Goal: Task Accomplishment & Management: Complete application form

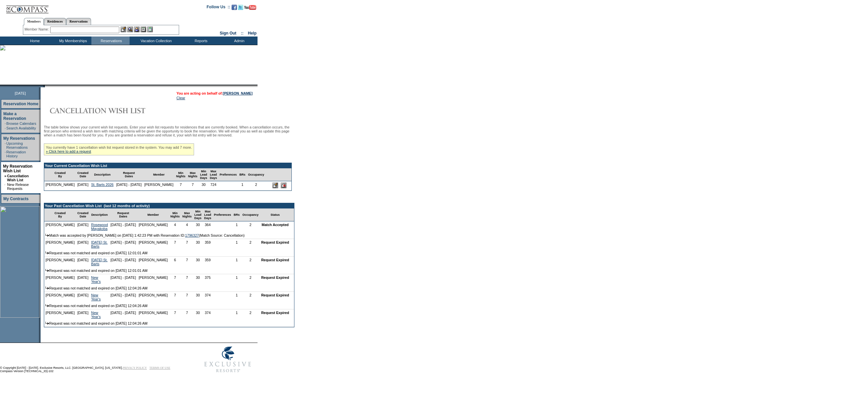
click at [34, 42] on td "Home" at bounding box center [34, 41] width 38 height 8
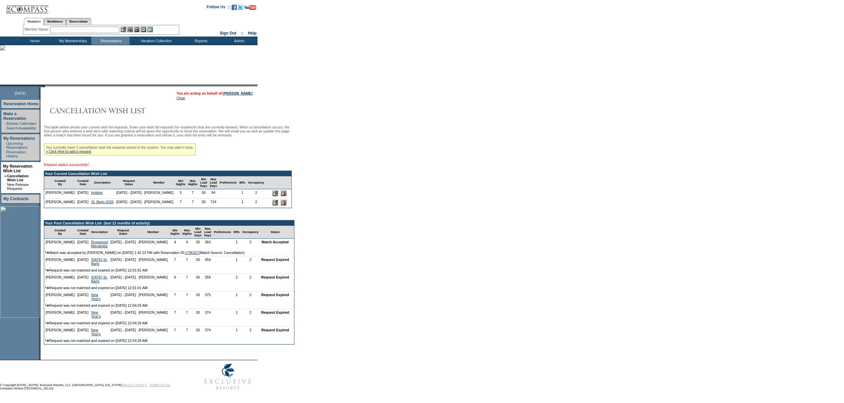
click at [76, 154] on div "You currently have 2 cancellation wish list requests stored in the system. You …" at bounding box center [120, 150] width 152 height 12
click at [74, 153] on link "» Click here to add a request" at bounding box center [68, 152] width 45 height 4
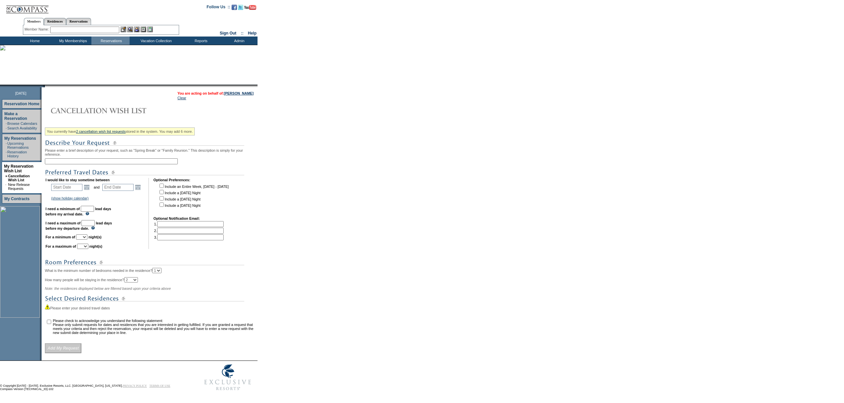
click at [84, 166] on div "You currently have 2 cancellation wish list requests stored in the system. You …" at bounding box center [150, 239] width 211 height 228
click at [86, 164] on input "text" at bounding box center [111, 161] width 133 height 6
type input "M"
type input "Holiday 2"
click at [90, 190] on link "Open the calendar popup." at bounding box center [86, 187] width 7 height 7
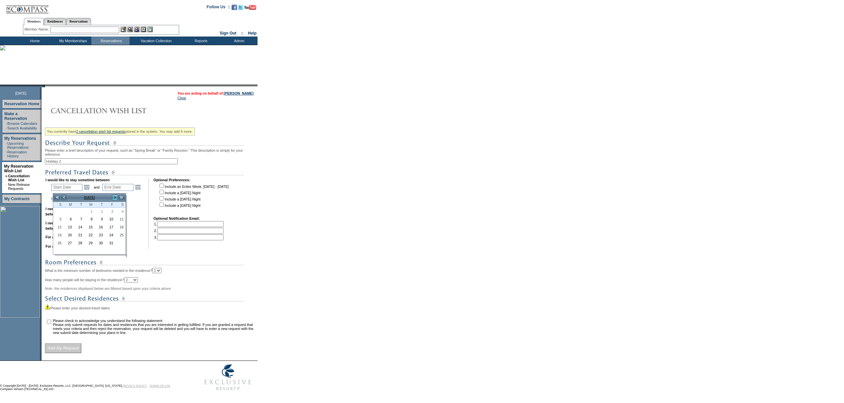
click at [114, 197] on link ">" at bounding box center [115, 197] width 7 height 7
click at [114, 196] on link ">" at bounding box center [115, 197] width 7 height 7
click at [106, 236] on link "26" at bounding box center [110, 235] width 10 height 7
click at [107, 236] on link "26" at bounding box center [110, 235] width 10 height 7
type input "2025-12-26"
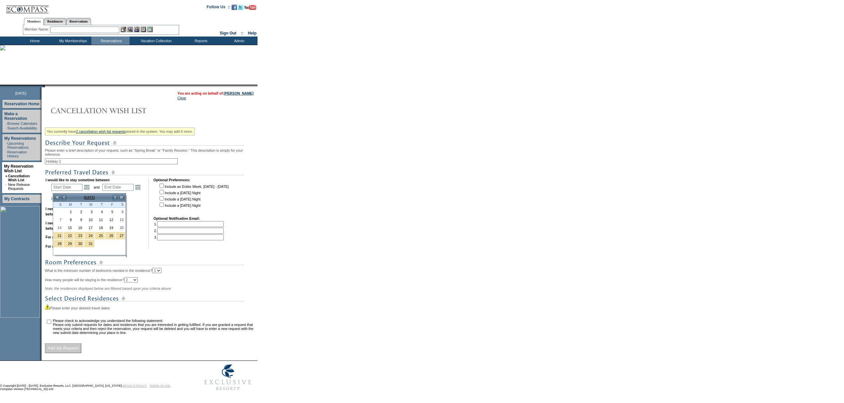
type input "2025-12-27"
type input "12/26/2025"
type input "12/27/2025"
type input "87"
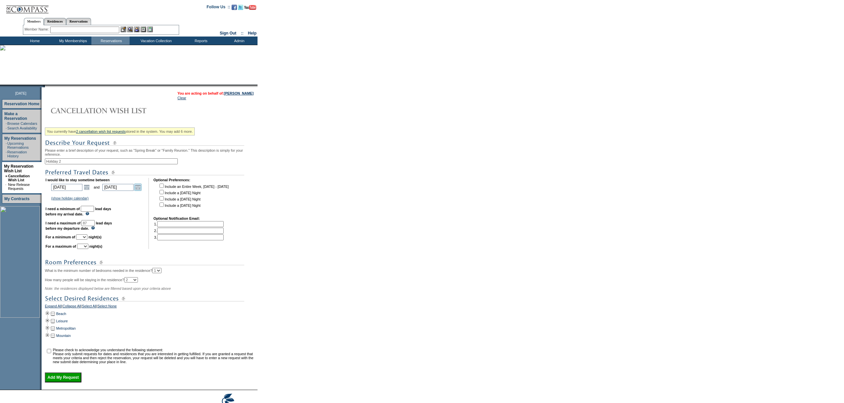
click at [141, 190] on link "Open the calendar popup." at bounding box center [137, 187] width 7 height 7
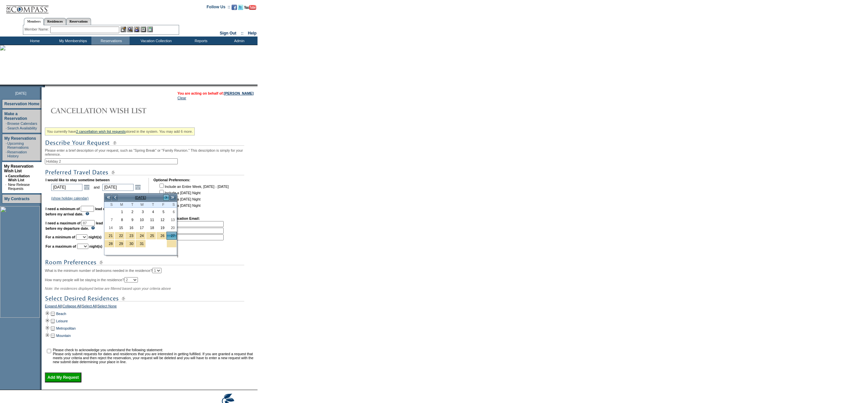
click at [165, 199] on link ">" at bounding box center [166, 197] width 7 height 7
click at [172, 214] on link "3" at bounding box center [172, 211] width 10 height 7
type input "2026-01-03"
type input "1/3/2026"
type input "94"
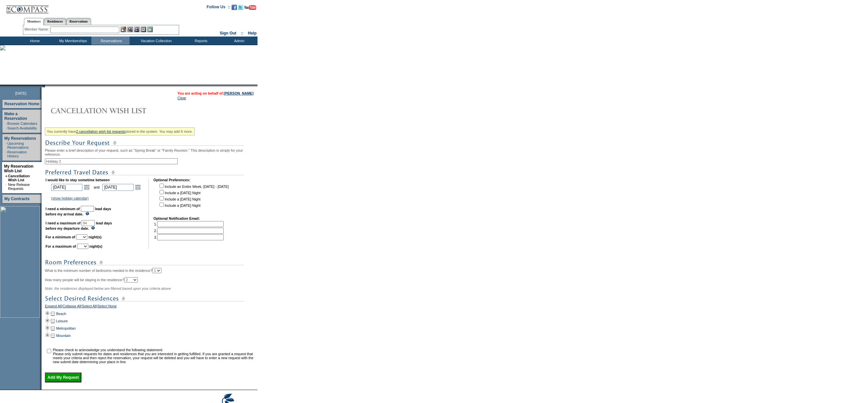
click at [94, 212] on input "text" at bounding box center [87, 209] width 13 height 6
type input "30"
click at [92, 237] on td "I would like to stay sometime between 2025-12-26 12/26/2025 Open the calendar p…" at bounding box center [95, 213] width 98 height 71
click at [87, 240] on select "1 2 3 4 5 6 7 8 9 10 11 12 13 14" at bounding box center [81, 237] width 11 height 5
select select "4"
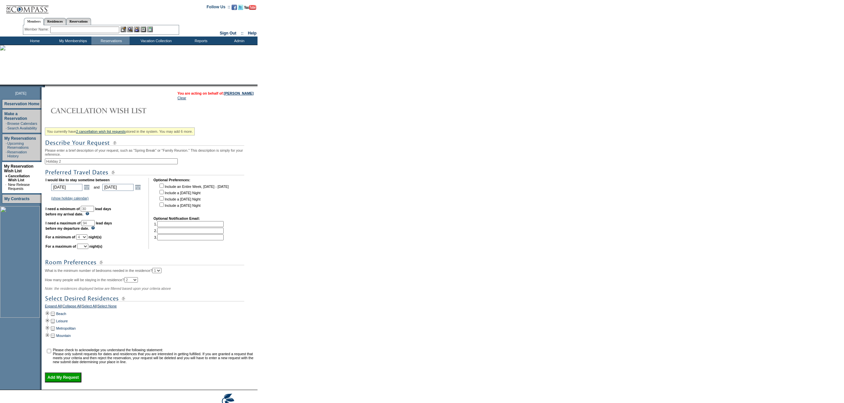
click at [84, 238] on select "1 2 3 4 5 6 7 8 9 10 11 12 13 14" at bounding box center [81, 237] width 11 height 5
click at [88, 249] on select "1 2 3 4 5 6 7 8 9 10 11 12 13 14" at bounding box center [82, 246] width 11 height 5
select select "7"
click at [85, 248] on select "1 2 3 4 5 6 7 8 9 10 11 12 13 14" at bounding box center [82, 246] width 11 height 5
click at [49, 318] on td at bounding box center [47, 313] width 5 height 7
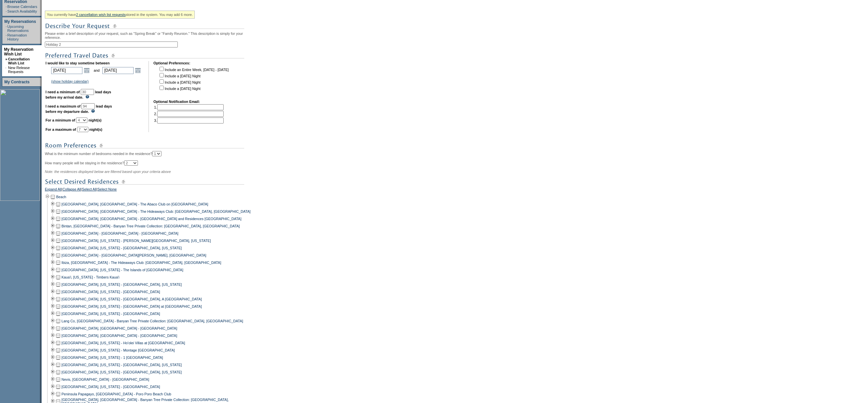
scroll to position [117, 0]
click at [60, 332] on td at bounding box center [57, 328] width 5 height 7
click at [60, 339] on td at bounding box center [57, 335] width 5 height 7
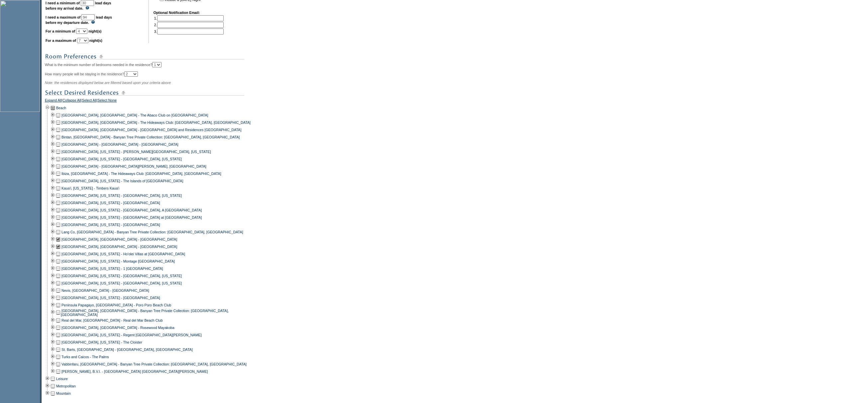
scroll to position [206, 0]
click at [61, 324] on td at bounding box center [57, 320] width 5 height 7
click at [61, 331] on td at bounding box center [57, 327] width 5 height 7
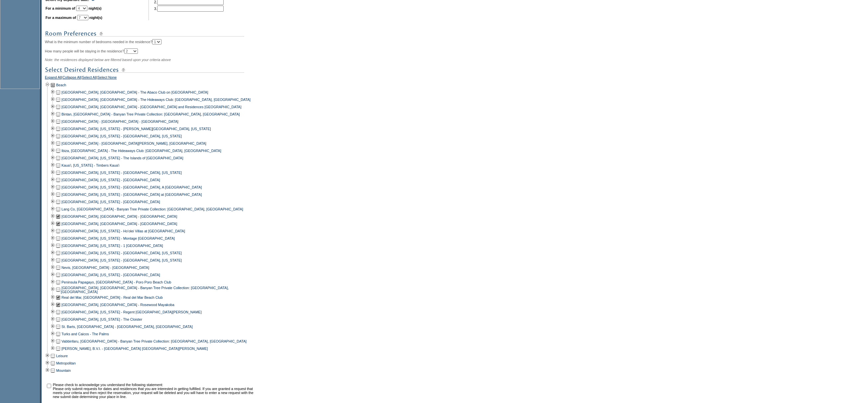
scroll to position [251, 0]
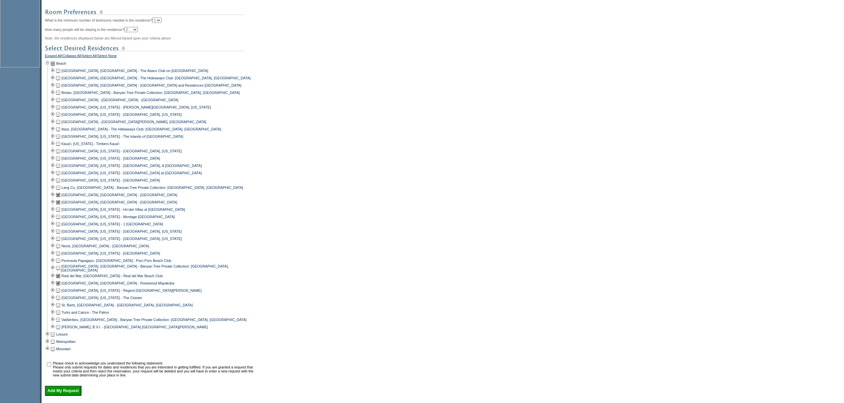
click at [51, 367] on div "You currently have 2 cancellation wish list requests stored in the system. You …" at bounding box center [150, 135] width 211 height 521
click at [51, 367] on input "checkbox" at bounding box center [49, 364] width 4 height 4
checkbox input "true"
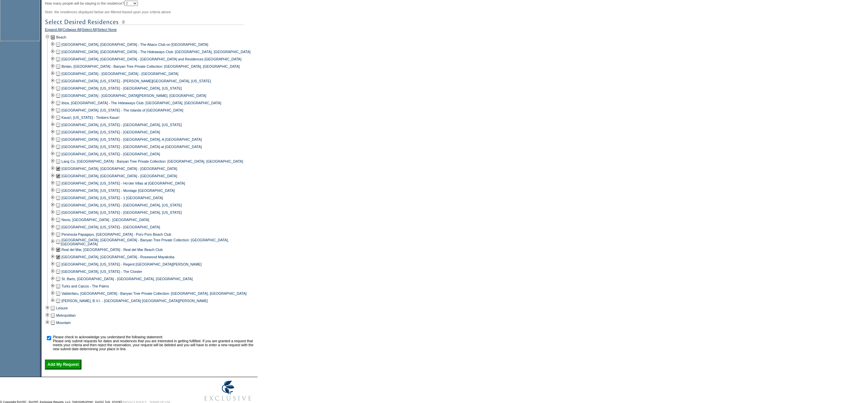
scroll to position [303, 0]
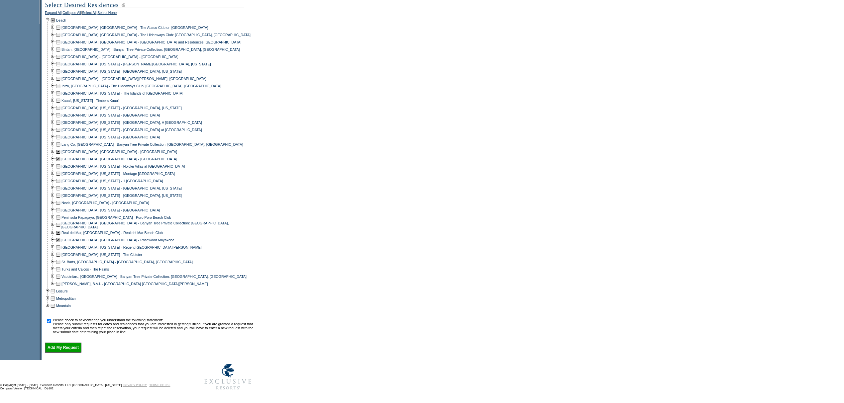
click at [64, 346] on input "Add My Request" at bounding box center [63, 348] width 37 height 10
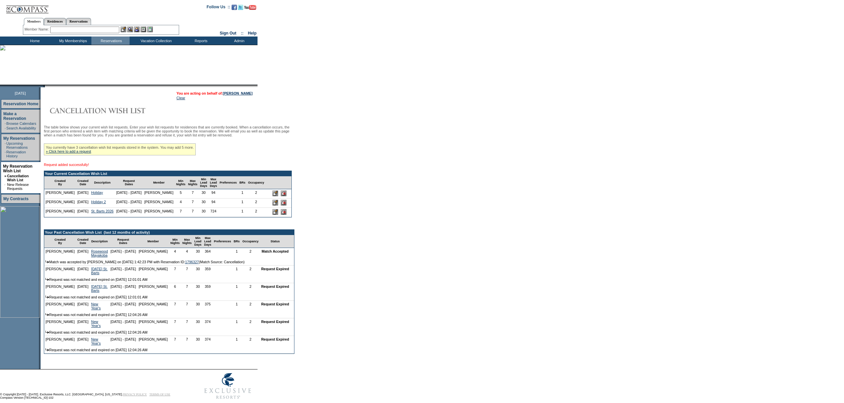
click at [5, 47] on img at bounding box center [2, 47] width 5 height 5
click at [37, 35] on div "Members Residences Reservations Member Name: Destination or Residence:" at bounding box center [101, 25] width 156 height 21
click at [32, 40] on td "Home" at bounding box center [34, 41] width 38 height 8
